Goal: Transaction & Acquisition: Register for event/course

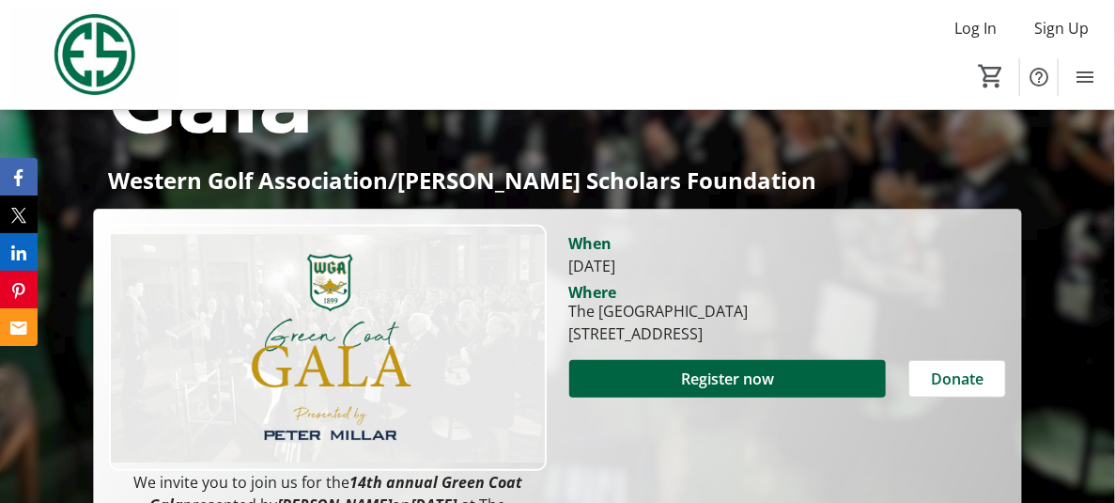
scroll to position [297, 0]
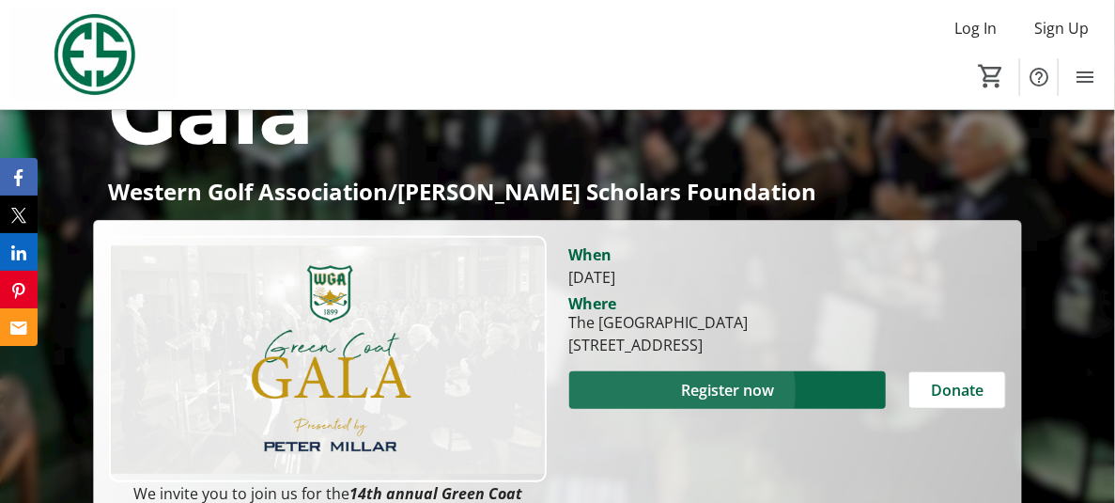
click at [681, 379] on span "Register now" at bounding box center [727, 390] width 93 height 23
